Goal: Complete application form

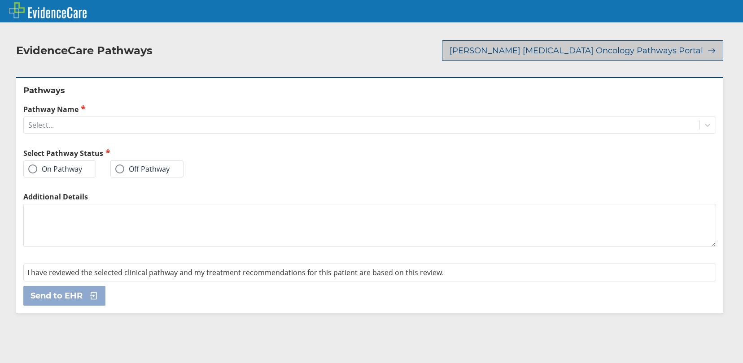
click at [547, 45] on span "[PERSON_NAME] [MEDICAL_DATA] Oncology Pathways Portal" at bounding box center [577, 50] width 254 height 11
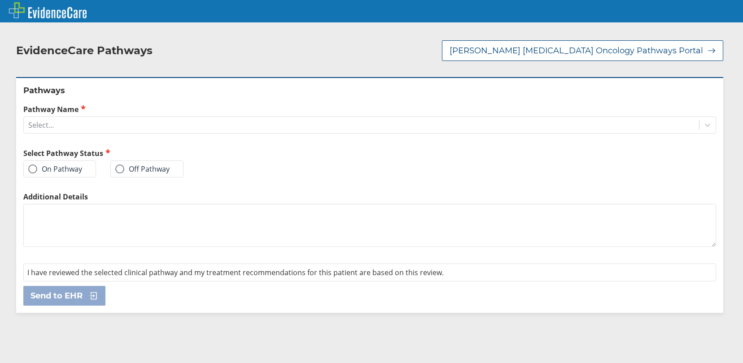
click at [117, 165] on span at bounding box center [119, 169] width 9 height 9
click at [0, 0] on input "Off Pathway" at bounding box center [0, 0] width 0 height 0
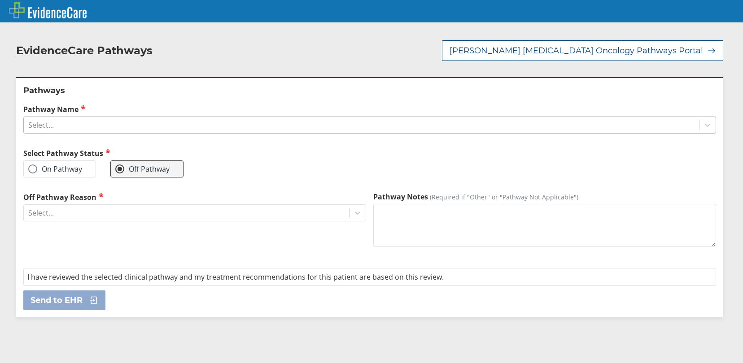
click at [105, 120] on div "Select..." at bounding box center [361, 125] width 675 height 15
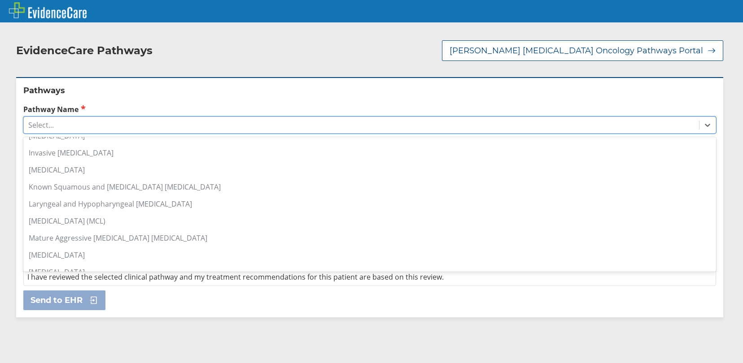
scroll to position [538, 0]
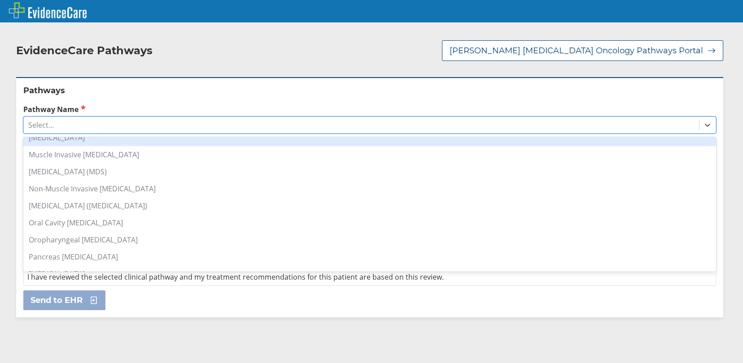
click at [108, 134] on div "[MEDICAL_DATA]" at bounding box center [369, 137] width 693 height 17
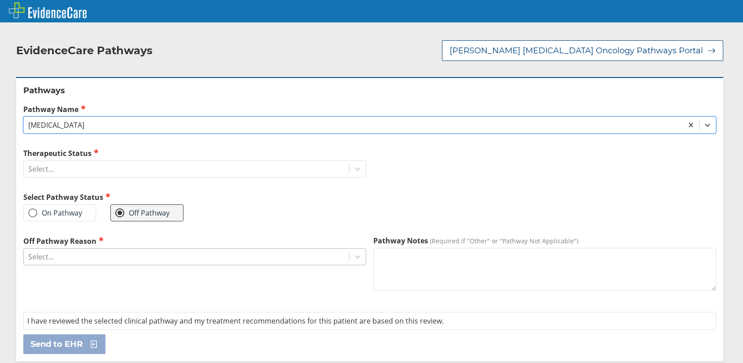
click at [77, 249] on div "Select..." at bounding box center [186, 256] width 325 height 15
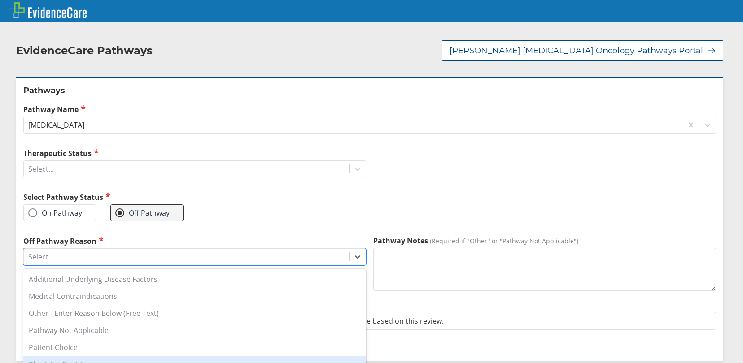
click at [111, 356] on div "Physician Decision" at bounding box center [194, 364] width 343 height 17
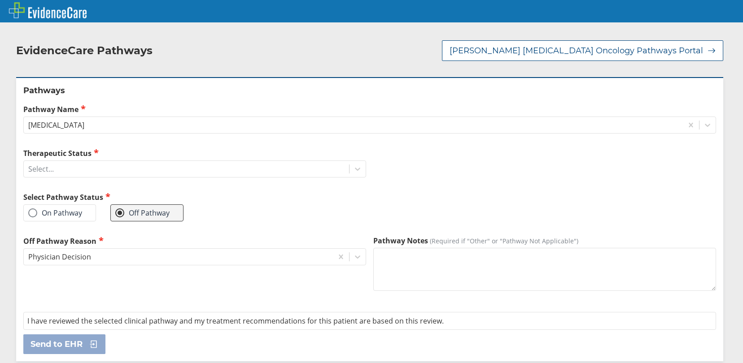
click at [490, 260] on textarea "Pathway Notes (Required if "Other" or "Pathway Not Applicable")" at bounding box center [544, 269] width 343 height 43
type textarea "PT with high risk ds"
click at [74, 162] on div "Select..." at bounding box center [186, 169] width 325 height 15
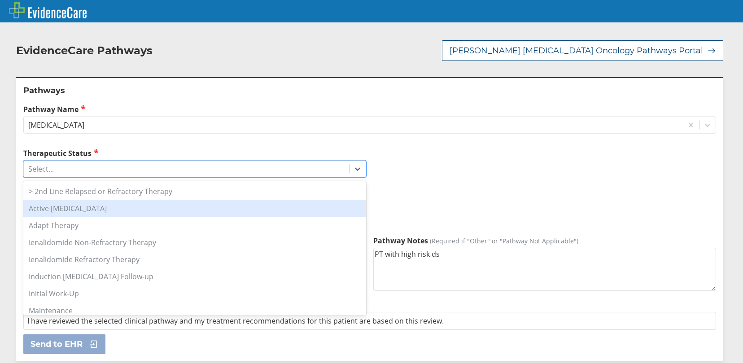
click at [74, 200] on div "Active [MEDICAL_DATA]" at bounding box center [194, 208] width 343 height 17
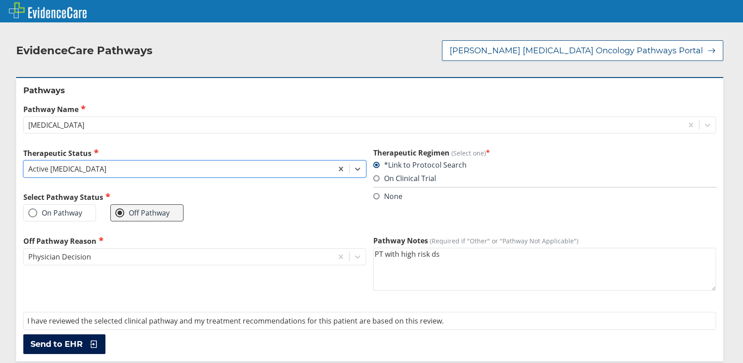
click at [81, 339] on span "Send to EHR" at bounding box center [57, 344] width 52 height 11
